Goal: Transaction & Acquisition: Purchase product/service

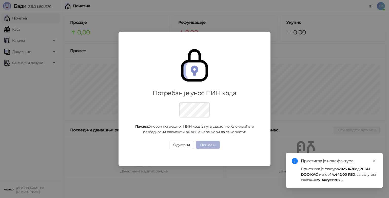
click at [211, 145] on button "Пошаљи" at bounding box center [208, 145] width 24 height 8
click at [214, 144] on button "Пошаљи" at bounding box center [208, 145] width 24 height 8
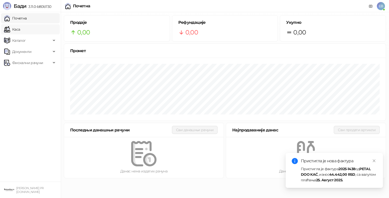
click at [16, 30] on link "Каса" at bounding box center [12, 29] width 16 height 10
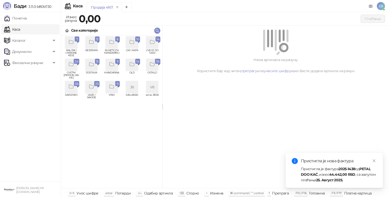
click at [75, 65] on div "grid" at bounding box center [71, 65] width 12 height 12
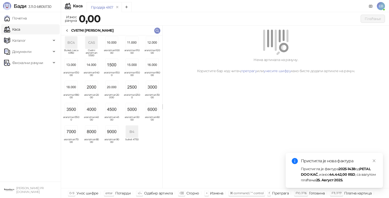
click at [70, 111] on img "grid" at bounding box center [71, 109] width 12 height 12
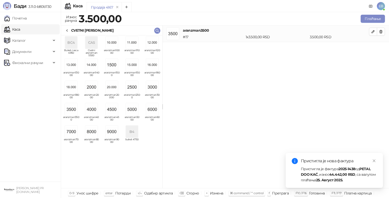
click at [67, 31] on icon at bounding box center [67, 31] width 1 height 2
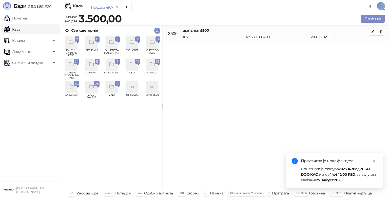
click at [154, 42] on icon "grid" at bounding box center [152, 42] width 4 height 4
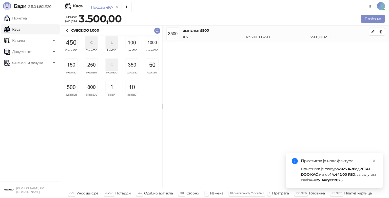
click at [146, 66] on img "grid" at bounding box center [152, 65] width 12 height 12
click at [374, 162] on icon "close" at bounding box center [374, 161] width 4 height 4
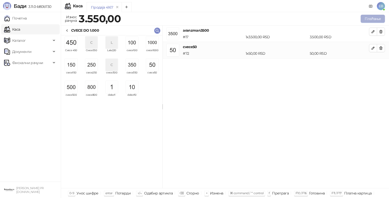
click at [374, 19] on button "Плаћање" at bounding box center [372, 19] width 24 height 8
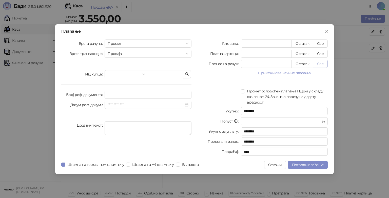
click at [323, 64] on button "Све" at bounding box center [320, 64] width 15 height 8
type input "****"
click at [306, 165] on span "Потврди плаћање" at bounding box center [308, 164] width 32 height 5
